Goal: Task Accomplishment & Management: Manage account settings

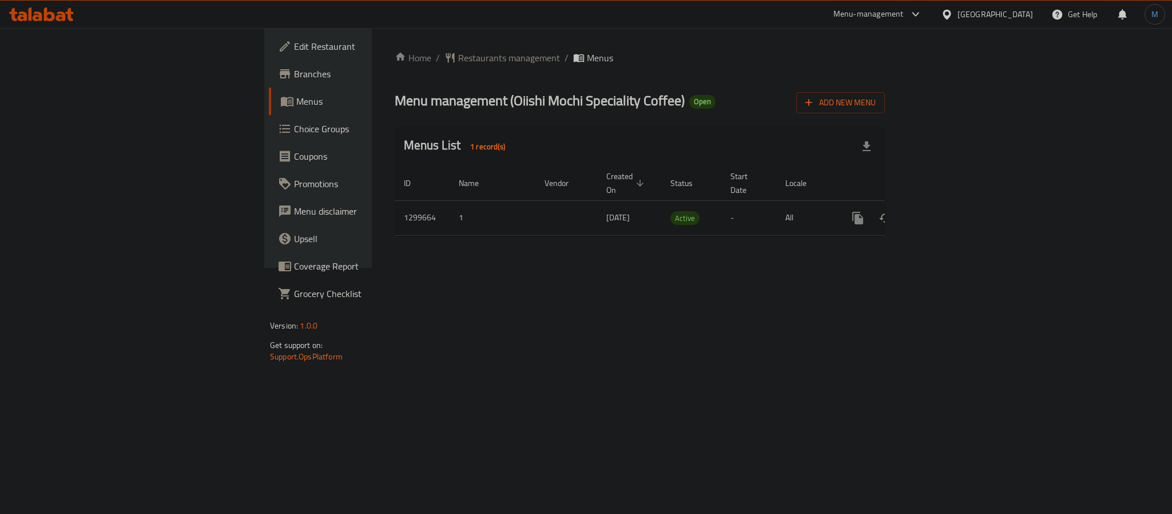
drag, startPoint x: 0, startPoint y: 0, endPoint x: 838, endPoint y: 231, distance: 869.2
click at [769, 231] on div "Home / Restaurants management / Menus Menu management ( Oiishi Mochi Speciality…" at bounding box center [640, 148] width 490 height 194
click at [885, 117] on div "Home / Restaurants management / Menus Menu management ( Oiishi Mochi Speciality…" at bounding box center [640, 148] width 490 height 194
click at [885, 96] on button "Add New Menu" at bounding box center [840, 102] width 89 height 21
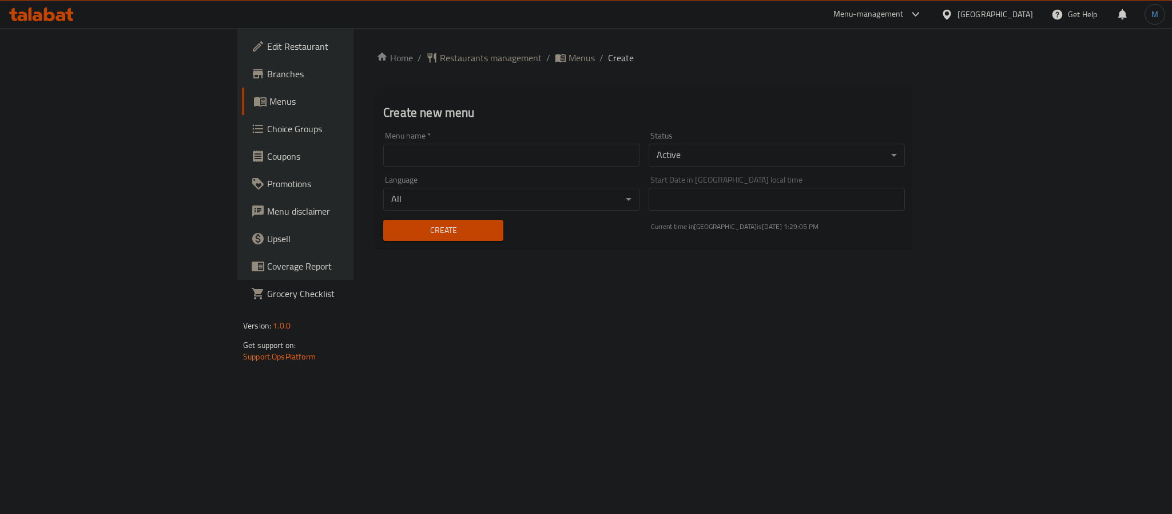
click at [919, 157] on body "​ Menu-management [GEOGRAPHIC_DATA] Get Help M Edit Restaurant Branches Menus C…" at bounding box center [586, 271] width 1172 height 486
click at [788, 169] on li "Inactive" at bounding box center [915, 175] width 454 height 21
click at [382, 151] on input "text" at bounding box center [511, 155] width 259 height 23
type input "B"
click at [382, 144] on input "New Menu" at bounding box center [511, 155] width 259 height 23
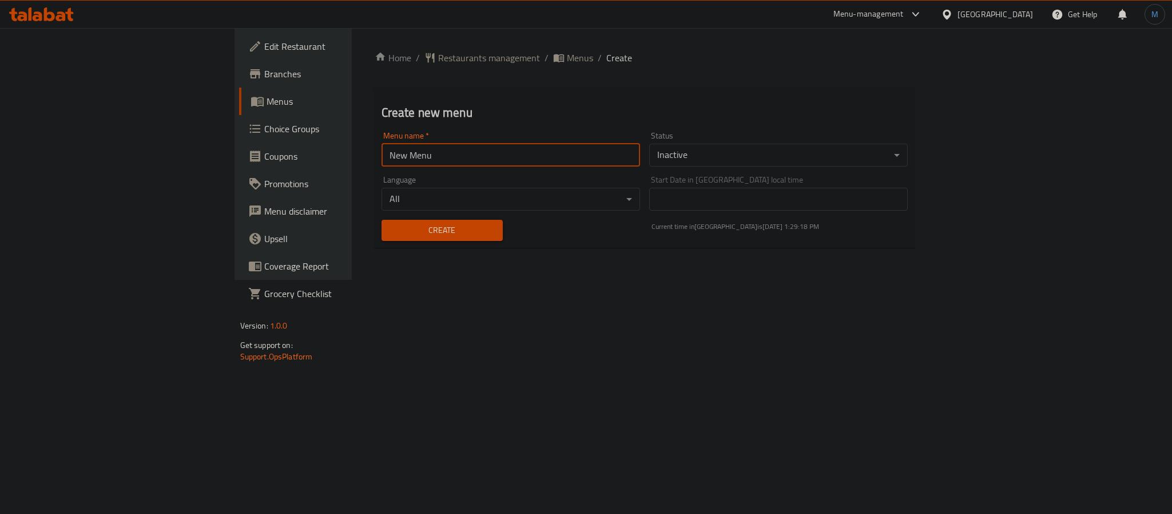
paste input "342082312"
type input "New Menu 342082312"
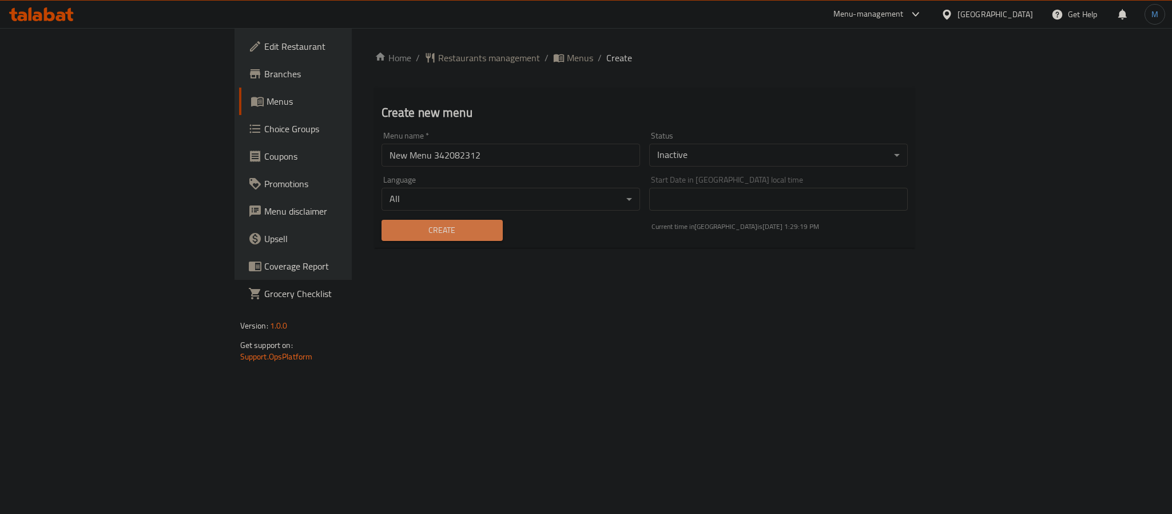
click at [391, 230] on span "Create" at bounding box center [442, 230] width 103 height 14
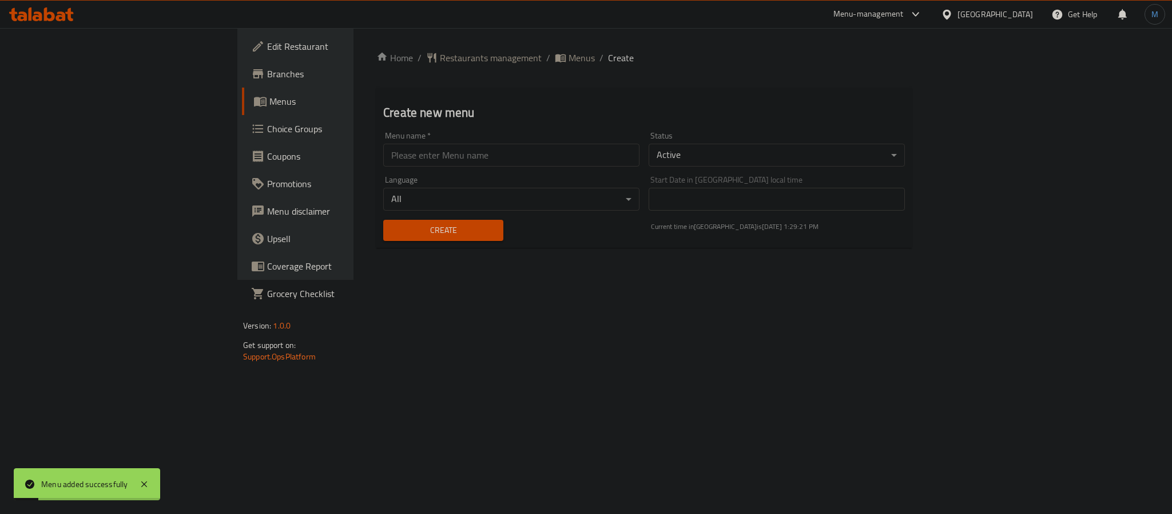
click at [408, 49] on div "Home / Restaurants management / Menus / Create Create new menu Menu name   * Me…" at bounding box center [644, 154] width 581 height 252
click at [569, 57] on span "Menus" at bounding box center [582, 58] width 26 height 14
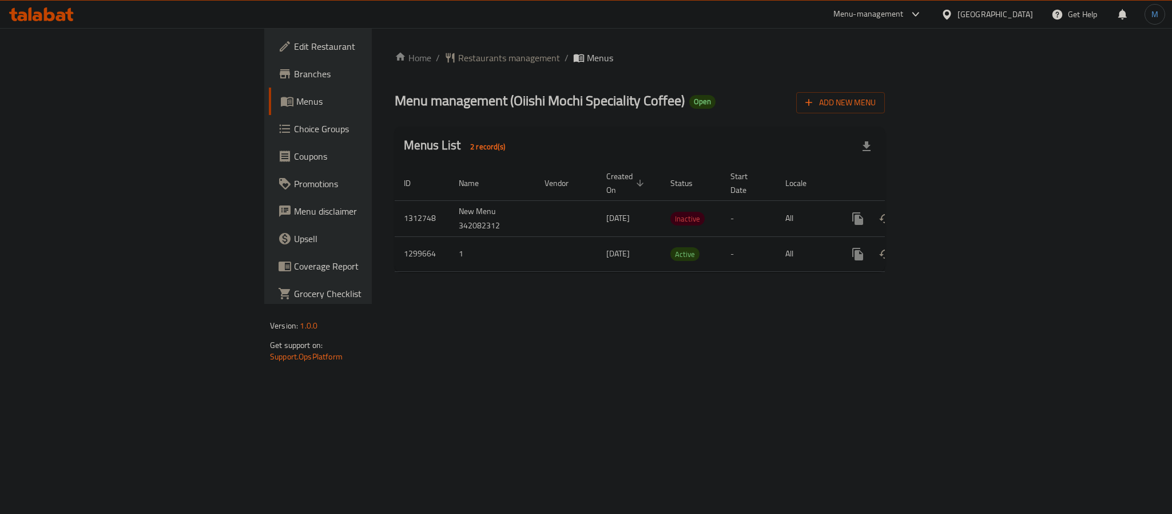
drag, startPoint x: 1062, startPoint y: 0, endPoint x: 657, endPoint y: 280, distance: 492.6
click at [657, 280] on div "Home / Restaurants management / Menus Menu management ( Oiishi Mochi Speciality…" at bounding box center [640, 166] width 536 height 276
drag, startPoint x: 1032, startPoint y: 1, endPoint x: 670, endPoint y: 309, distance: 476.0
click at [685, 304] on div "Home / Restaurants management / Menus Menu management ( Oiishi Mochi Speciality…" at bounding box center [640, 166] width 536 height 276
